Goal: Check status

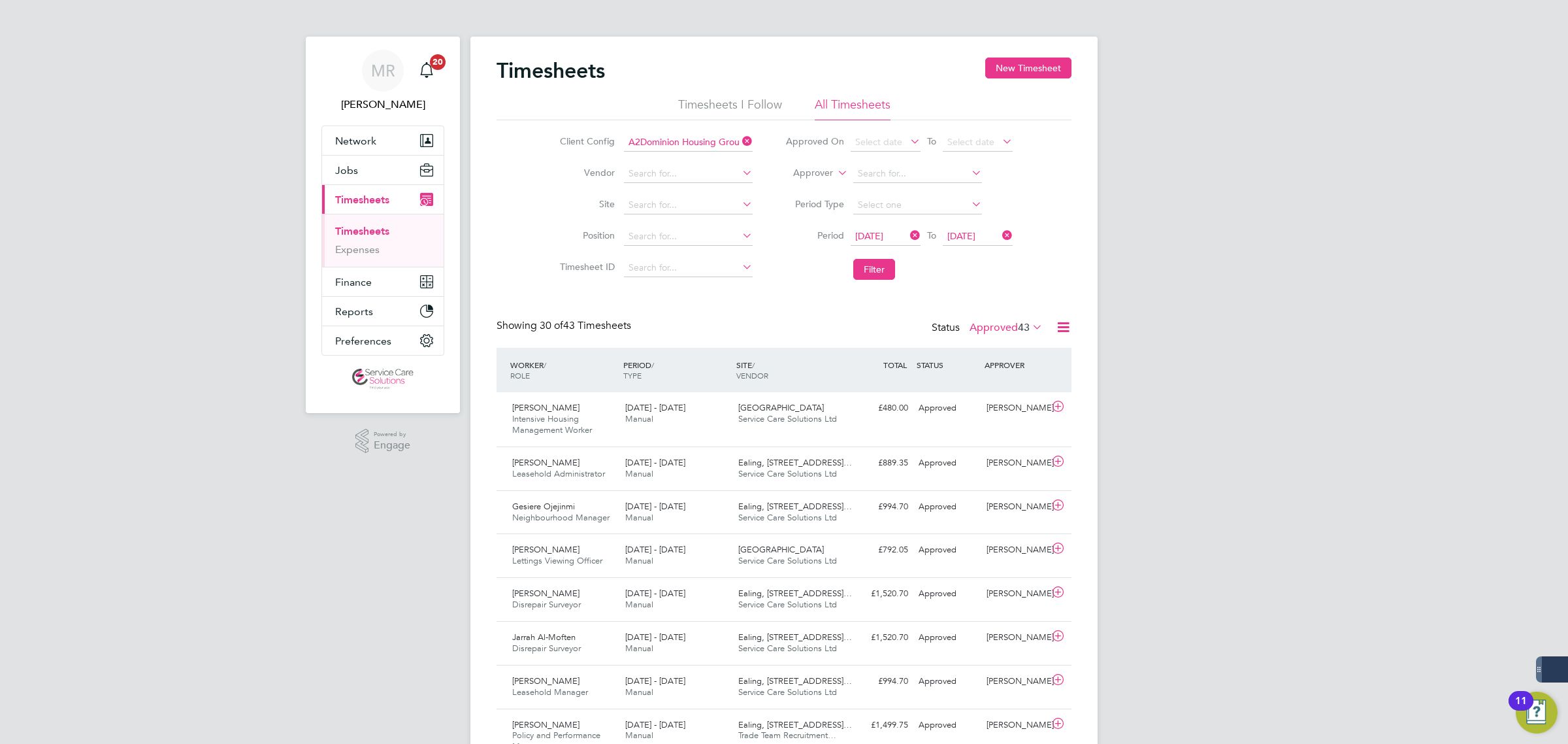
click at [739, 138] on icon at bounding box center [739, 141] width 0 height 18
click at [908, 235] on icon at bounding box center [908, 235] width 0 height 18
click at [1000, 231] on icon at bounding box center [1000, 235] width 0 height 18
click at [813, 183] on li "Approver" at bounding box center [898, 174] width 260 height 32
click at [804, 174] on label "Approver" at bounding box center [803, 173] width 59 height 13
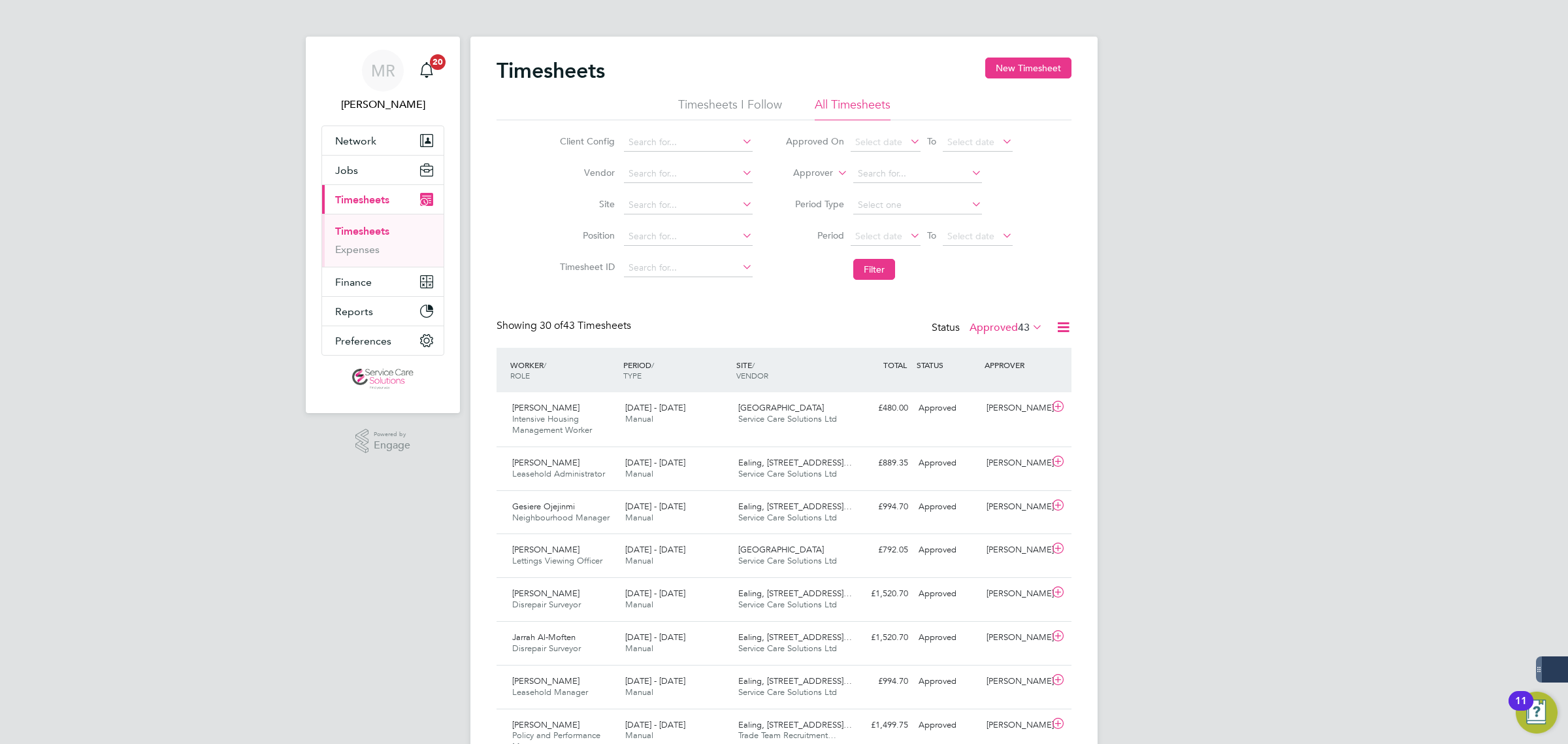
click at [791, 189] on li "Worker" at bounding box center [800, 188] width 64 height 17
click at [916, 185] on li "Worker" at bounding box center [898, 174] width 260 height 32
click at [900, 173] on input at bounding box center [917, 174] width 128 height 18
click at [925, 229] on li "[PERSON_NAME]" at bounding box center [933, 226] width 161 height 17
type input "[PERSON_NAME]"
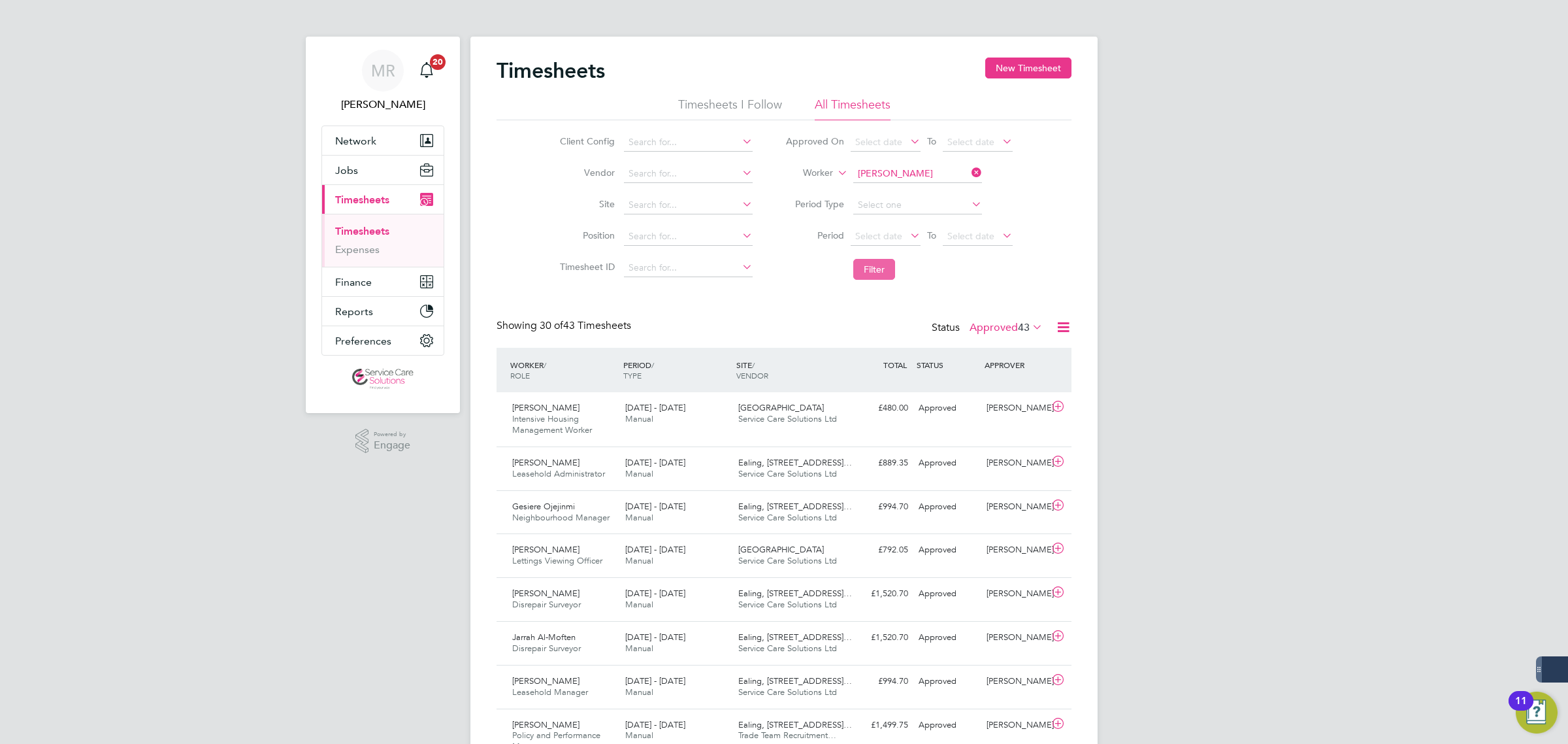
click at [876, 265] on button "Filter" at bounding box center [874, 269] width 42 height 21
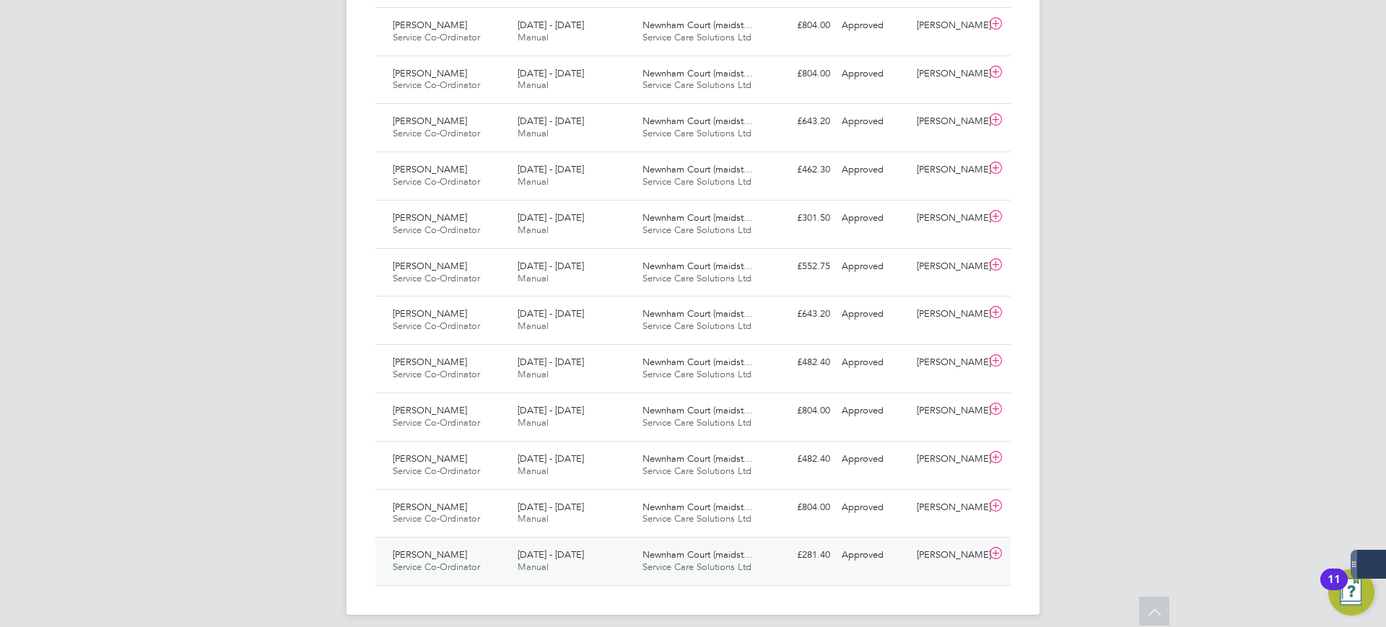
click at [633, 556] on div "[DATE] - [DATE] Manual" at bounding box center [574, 562] width 125 height 36
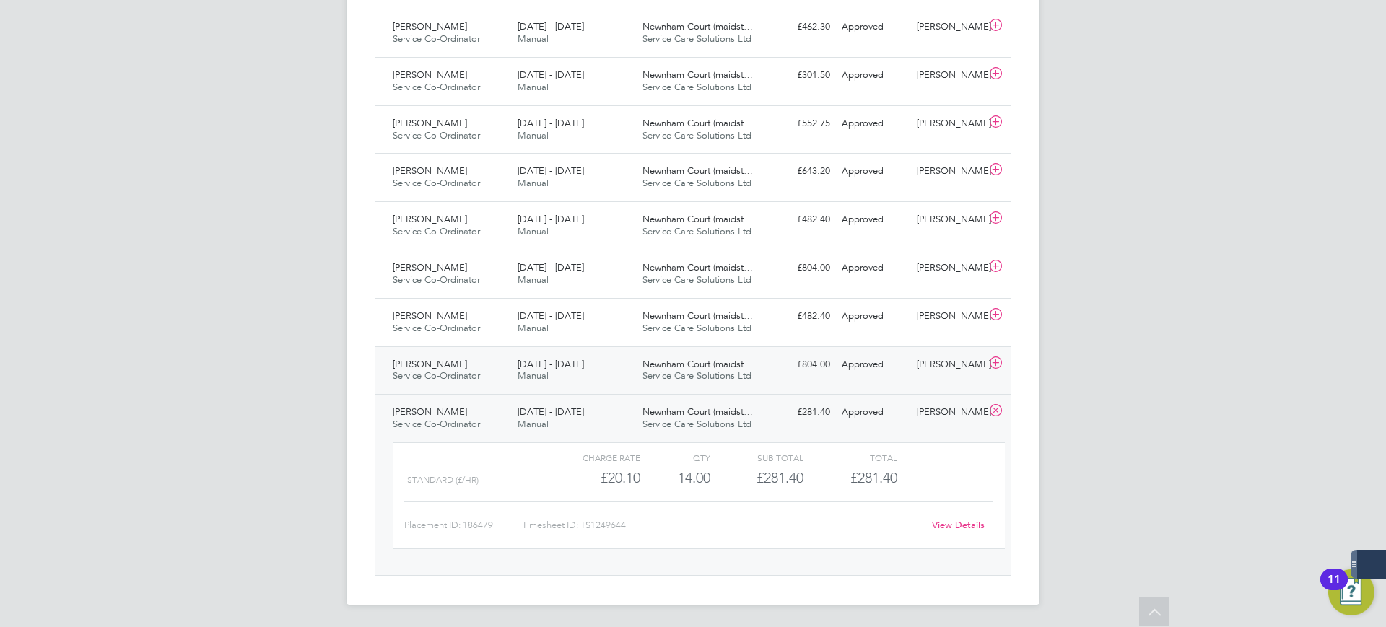
scroll to position [1028, 0]
click at [947, 519] on link "View Details" at bounding box center [958, 524] width 53 height 12
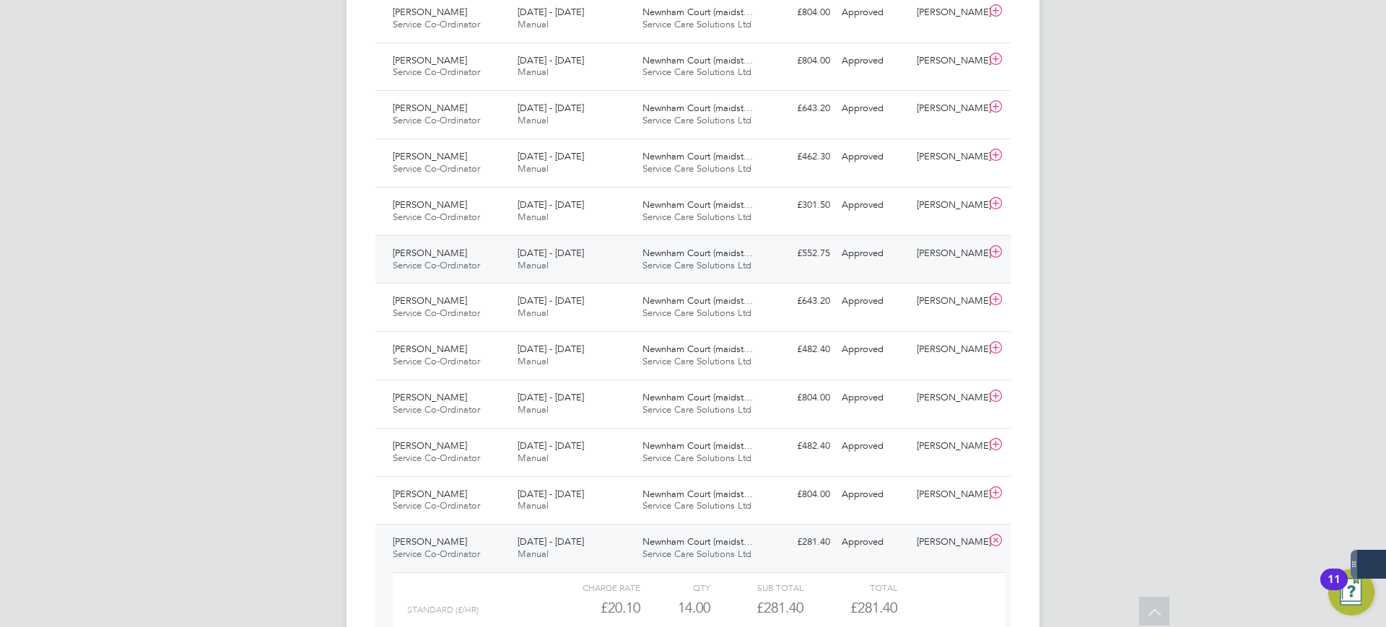
scroll to position [667, 0]
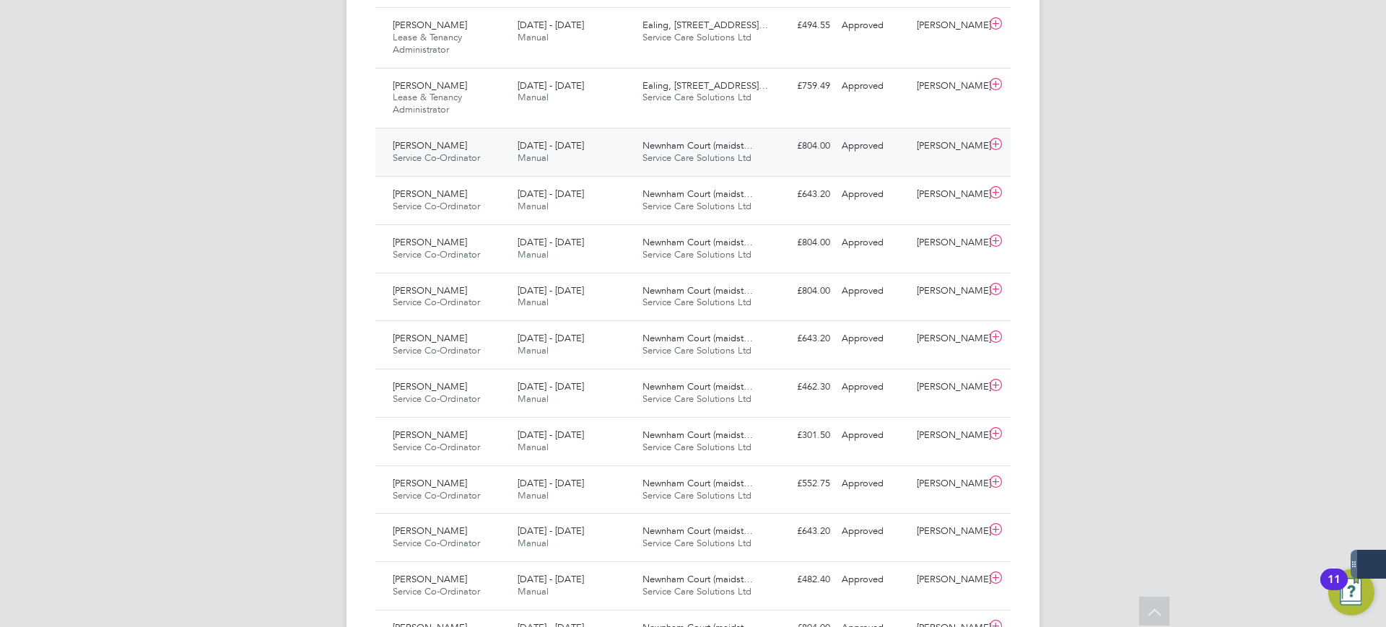
click at [804, 163] on div "Nadia Hussain Service Co-Ordinator 29 Jan - 4 Feb 2024 29 Jan - 4 Feb 2024 Manu…" at bounding box center [692, 152] width 635 height 48
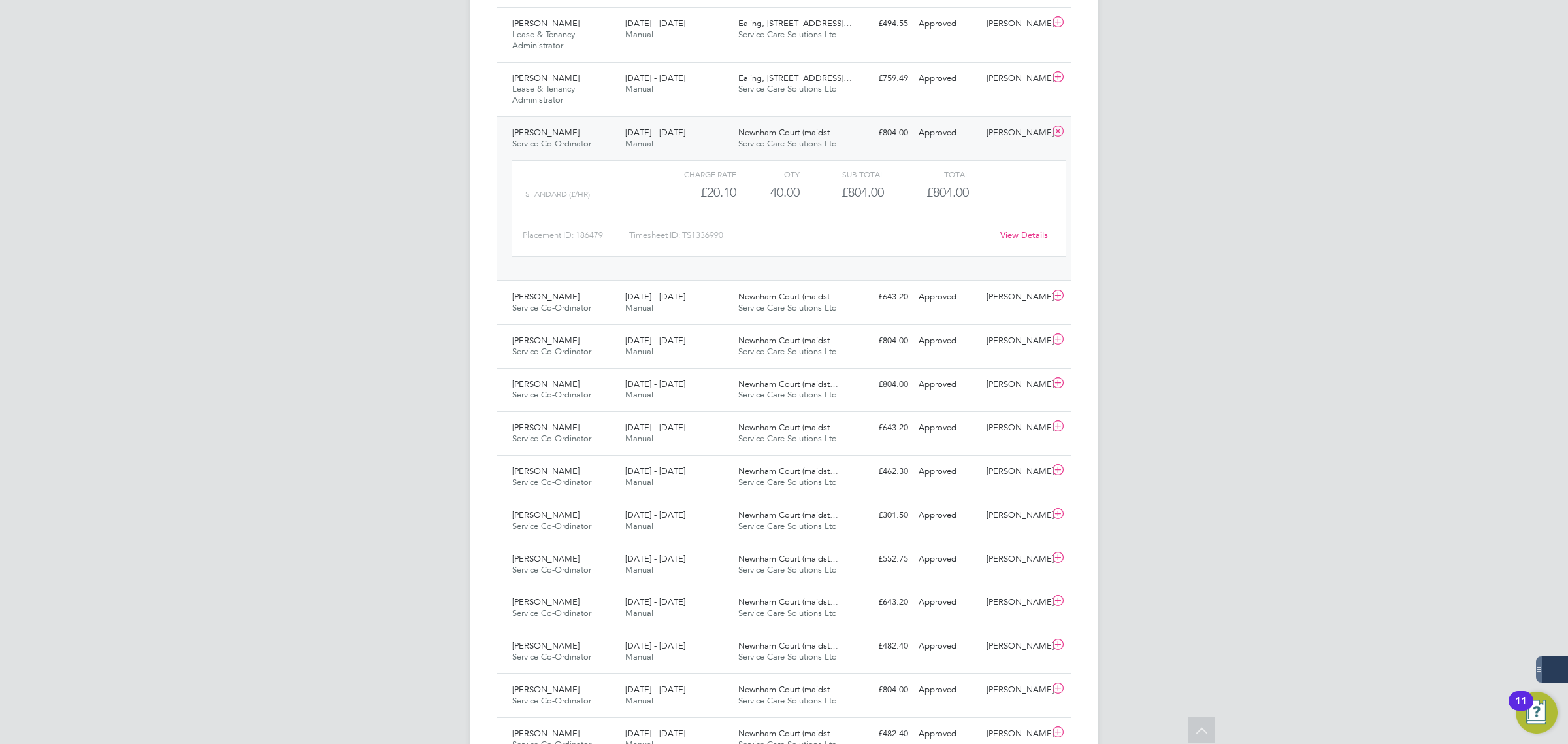
scroll to position [6, 6]
click at [723, 129] on div "29 Jan - 4 Feb 2024 Manual" at bounding box center [676, 138] width 113 height 33
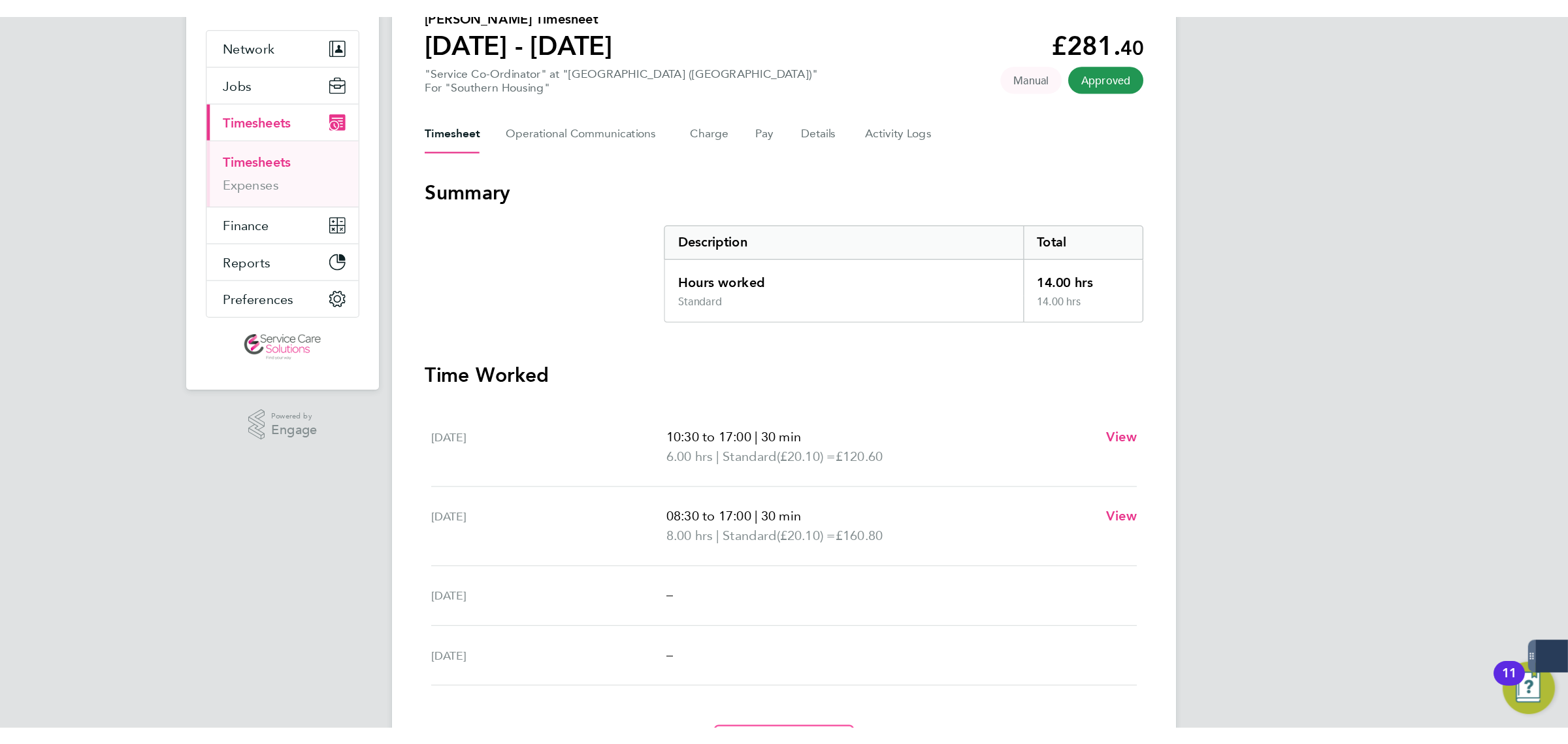
scroll to position [20, 0]
